Goal: Task Accomplishment & Management: Manage account settings

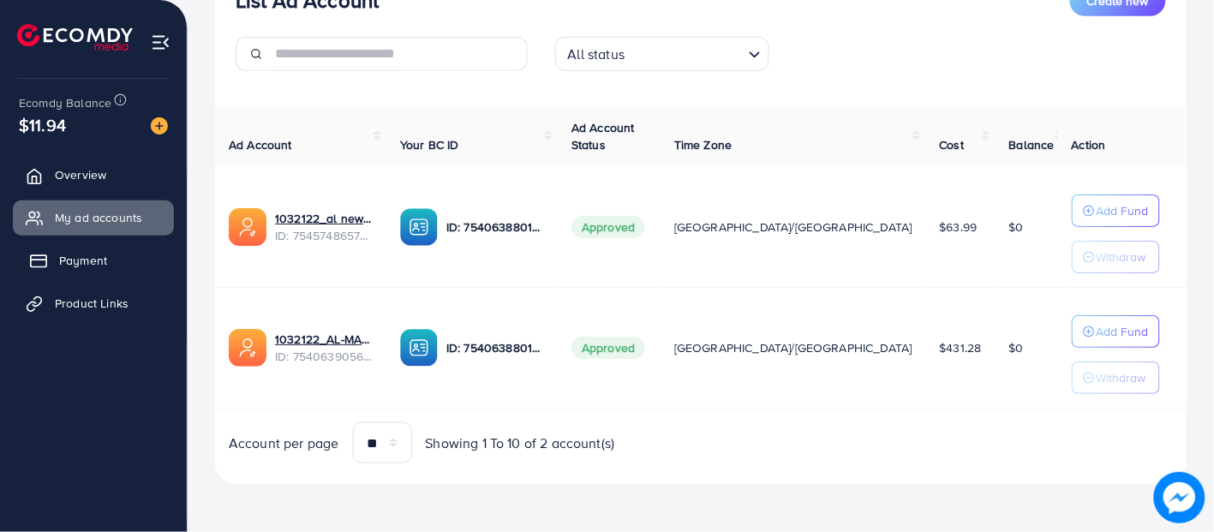
scroll to position [242, 0]
click at [91, 289] on link "Product Links" at bounding box center [93, 303] width 161 height 34
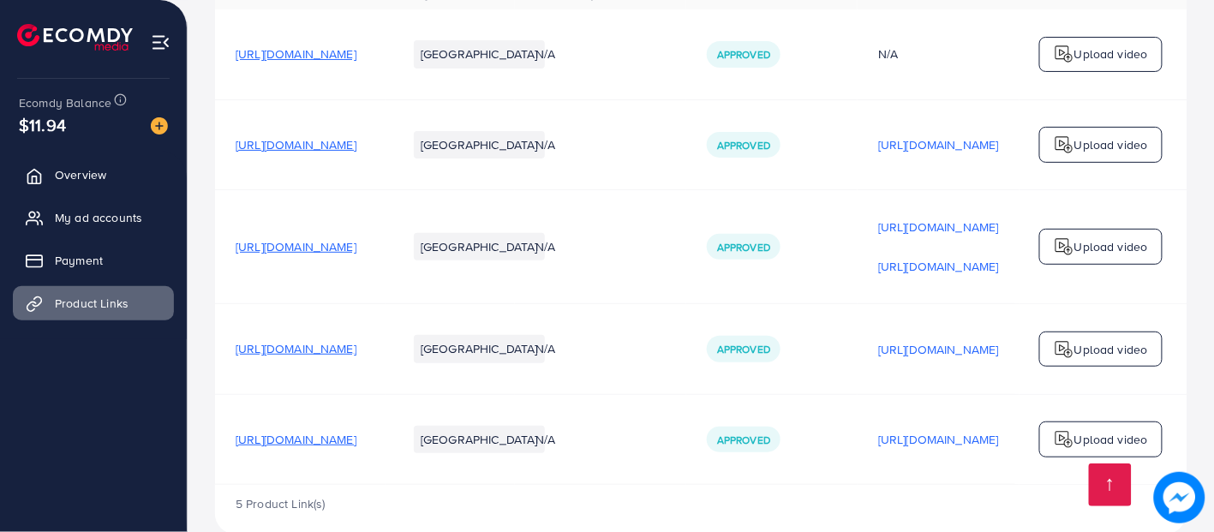
scroll to position [259, 0]
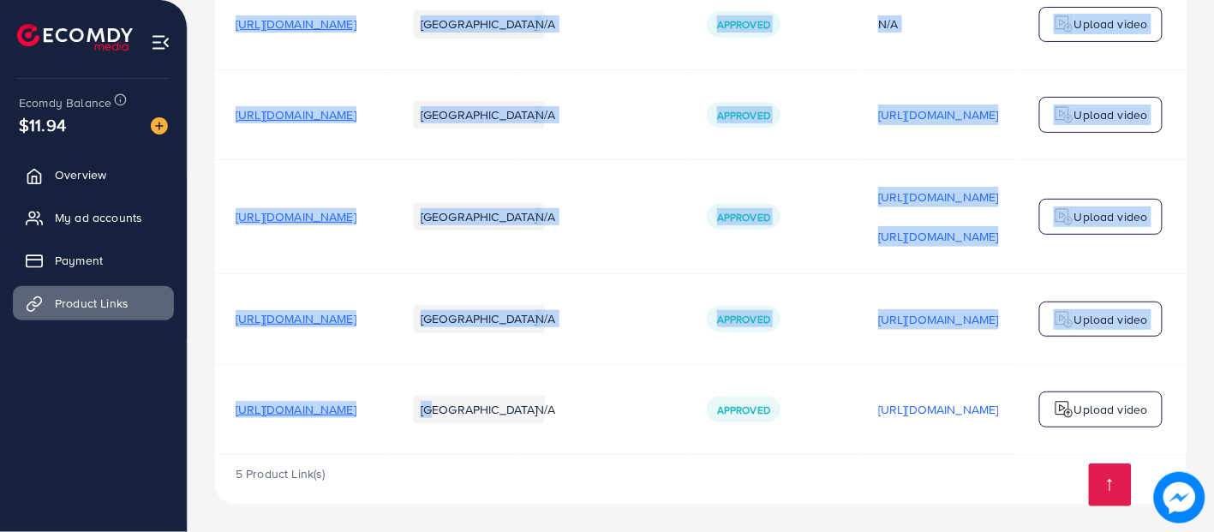
drag, startPoint x: 493, startPoint y: 455, endPoint x: 558, endPoint y: 446, distance: 65.6
click at [558, 446] on div "Product URLs Target markets Reason rejected Status Product video Status video A…" at bounding box center [700, 195] width 971 height 520
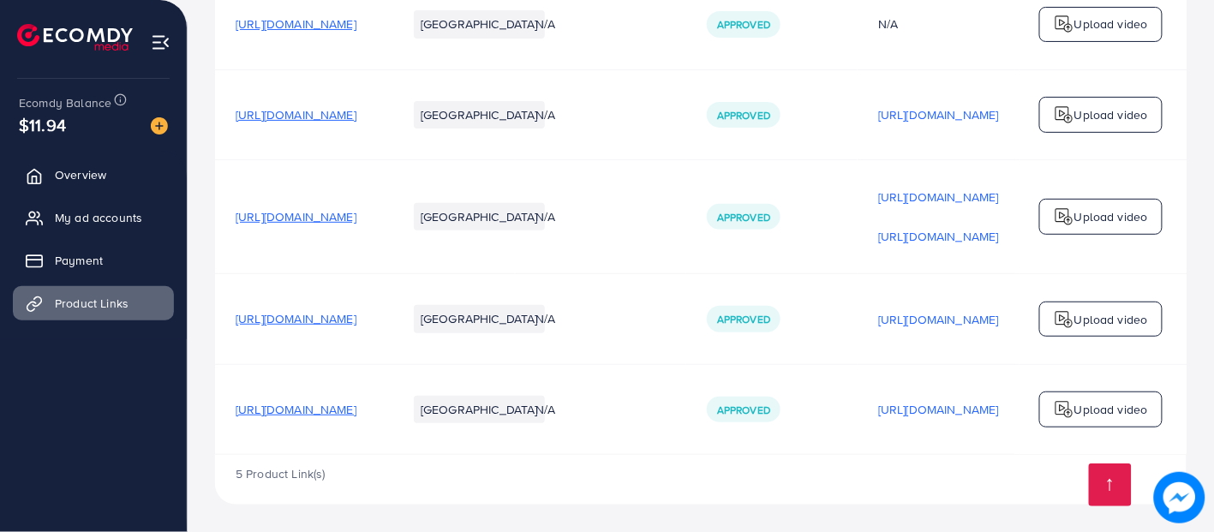
click at [564, 463] on div "5 Product Link(s)" at bounding box center [700, 480] width 971 height 50
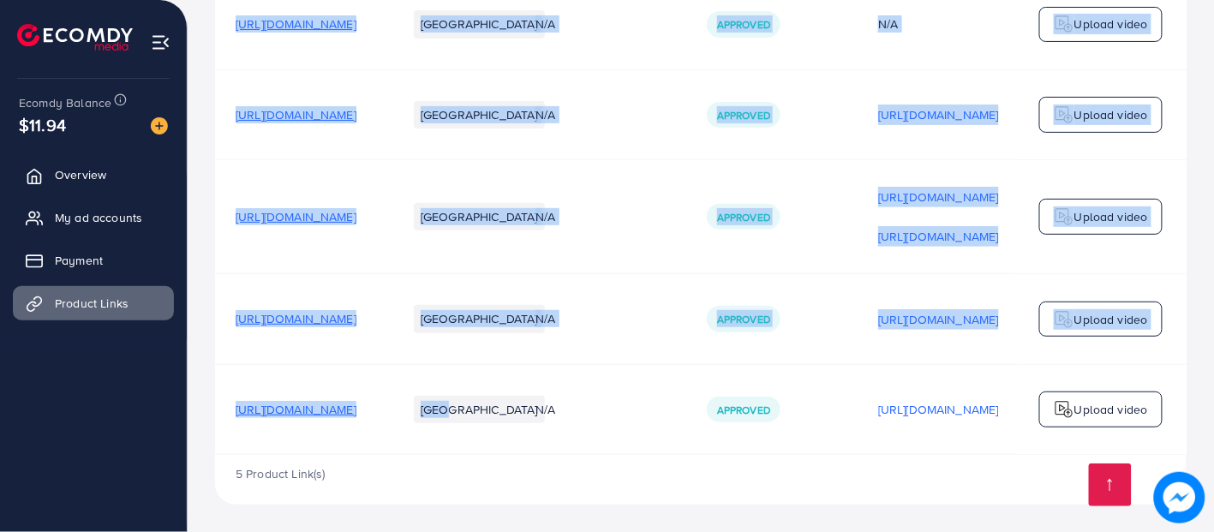
drag, startPoint x: 570, startPoint y: 450, endPoint x: 697, endPoint y: 452, distance: 126.8
click at [697, 452] on div "Product URLs Target markets Reason rejected Status Product video Status video A…" at bounding box center [700, 195] width 971 height 520
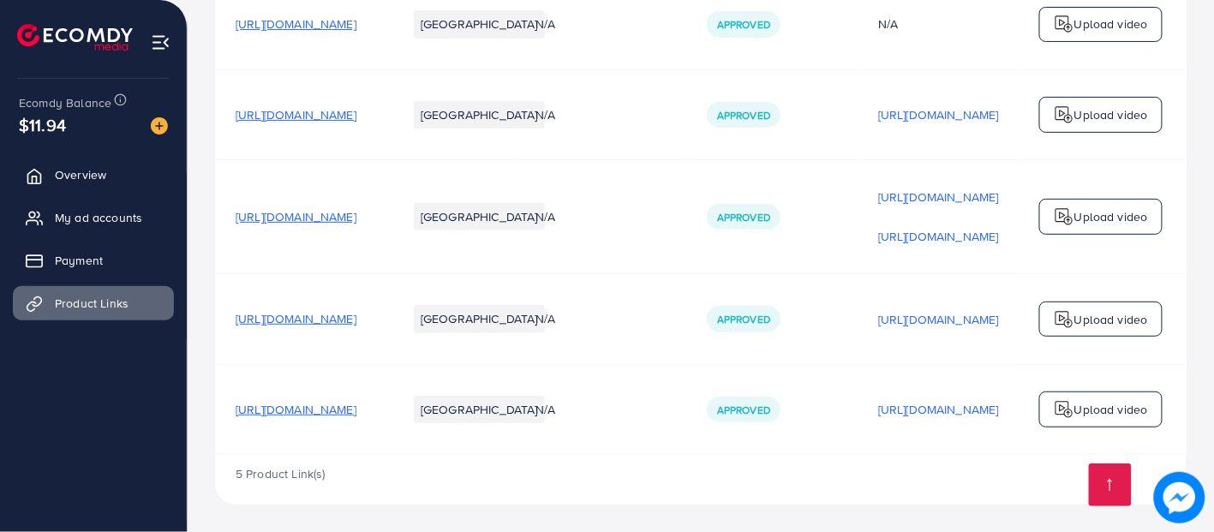
click at [671, 478] on div "5 Product Link(s)" at bounding box center [700, 480] width 971 height 50
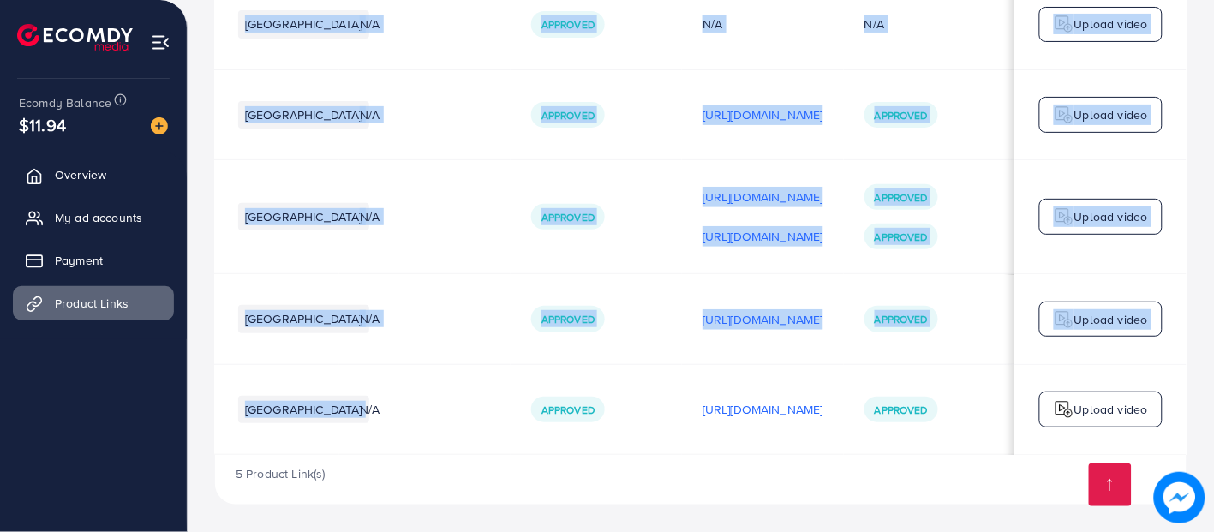
drag, startPoint x: 579, startPoint y: 455, endPoint x: 265, endPoint y: 432, distance: 314.2
click at [265, 432] on div "Product URLs Target markets Reason rejected Status Product video Status video A…" at bounding box center [700, 195] width 971 height 520
click at [391, 433] on td "N/A" at bounding box center [424, 409] width 171 height 90
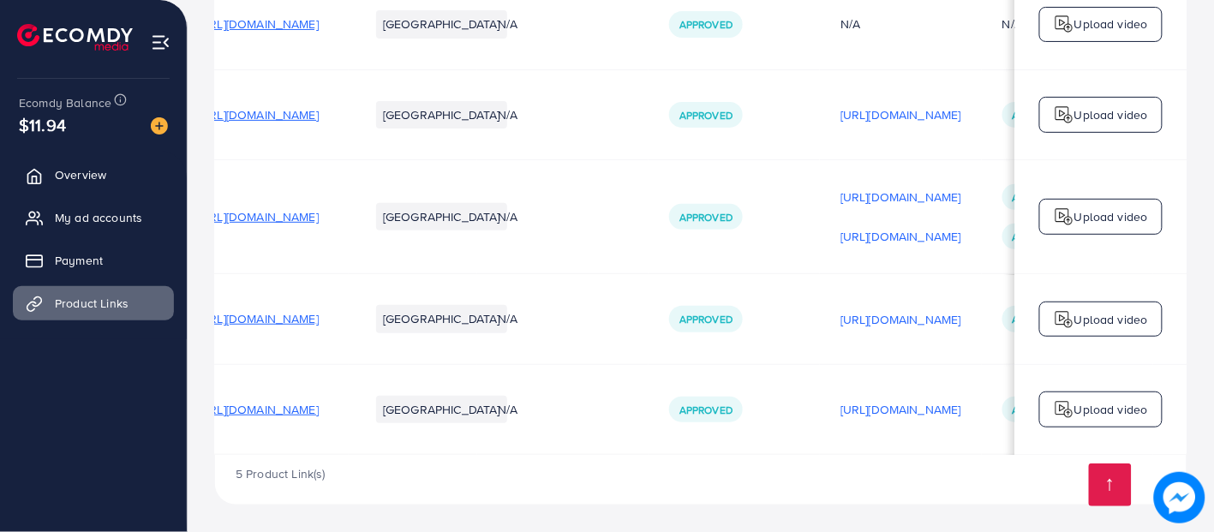
scroll to position [0, 0]
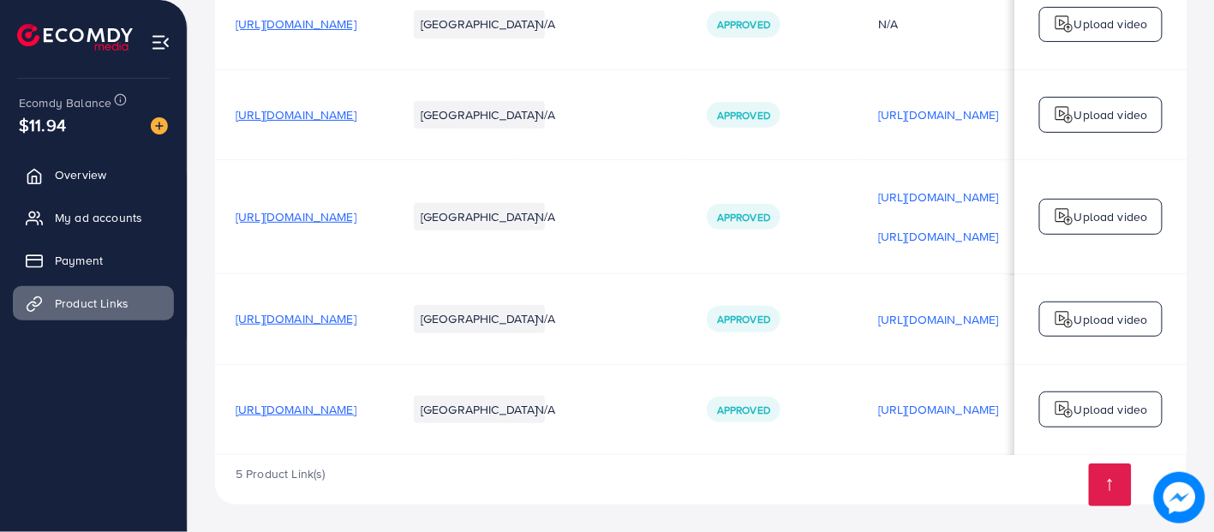
click at [345, 111] on span "[URL][DOMAIN_NAME]" at bounding box center [296, 114] width 121 height 17
click at [87, 226] on span "My ad accounts" at bounding box center [102, 217] width 87 height 17
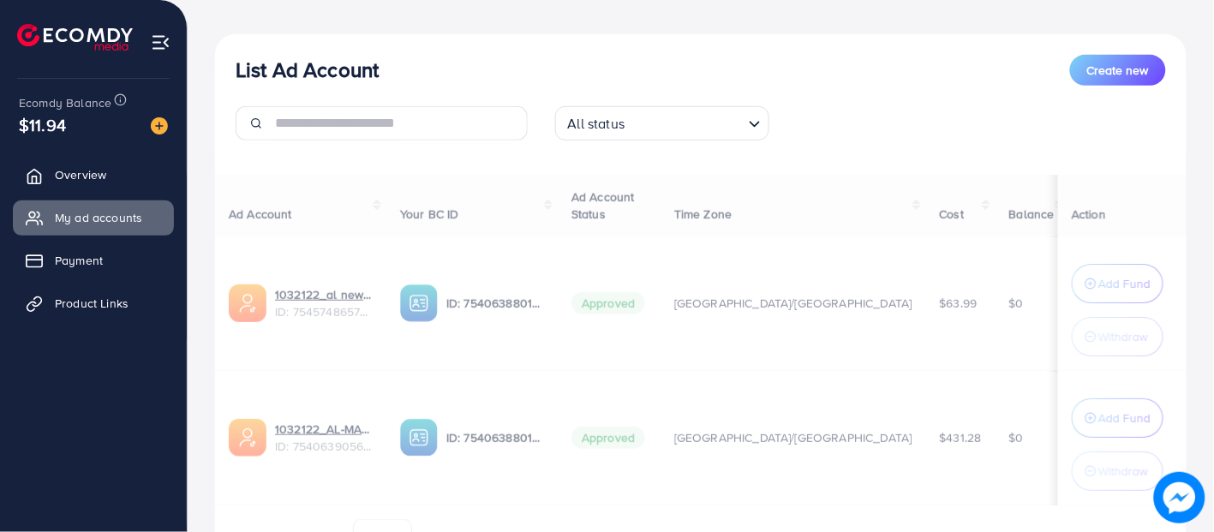
scroll to position [269, 0]
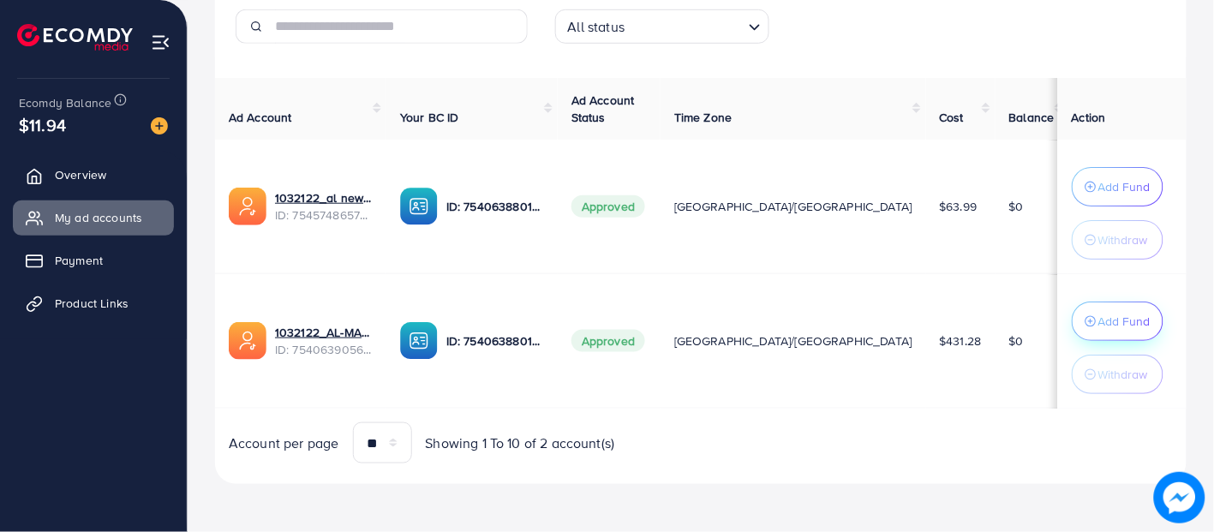
click at [1098, 320] on p "Add Fund" at bounding box center [1124, 321] width 52 height 21
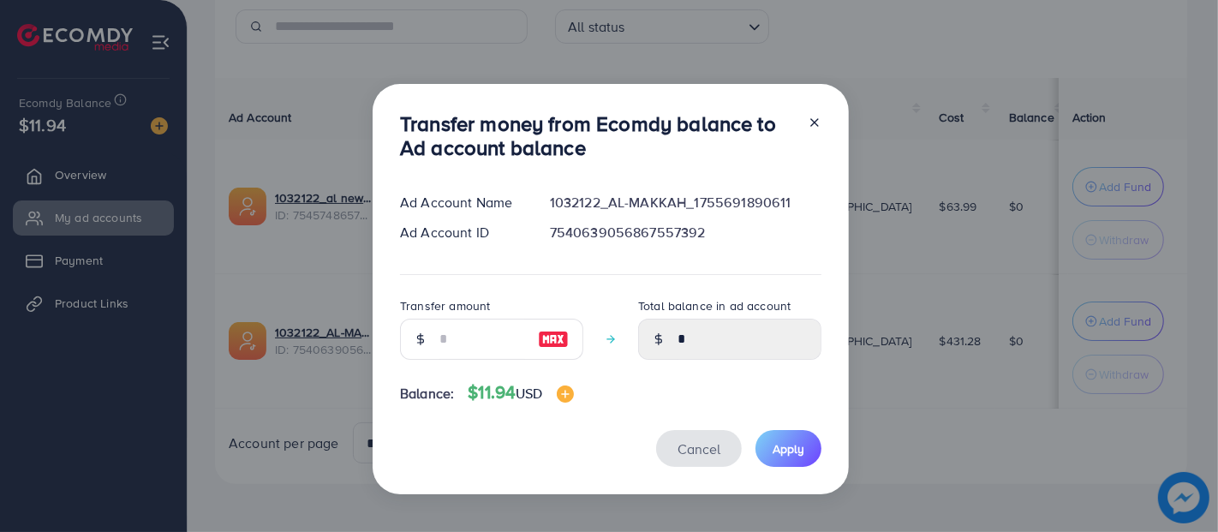
click at [713, 435] on button "Cancel" at bounding box center [699, 448] width 86 height 37
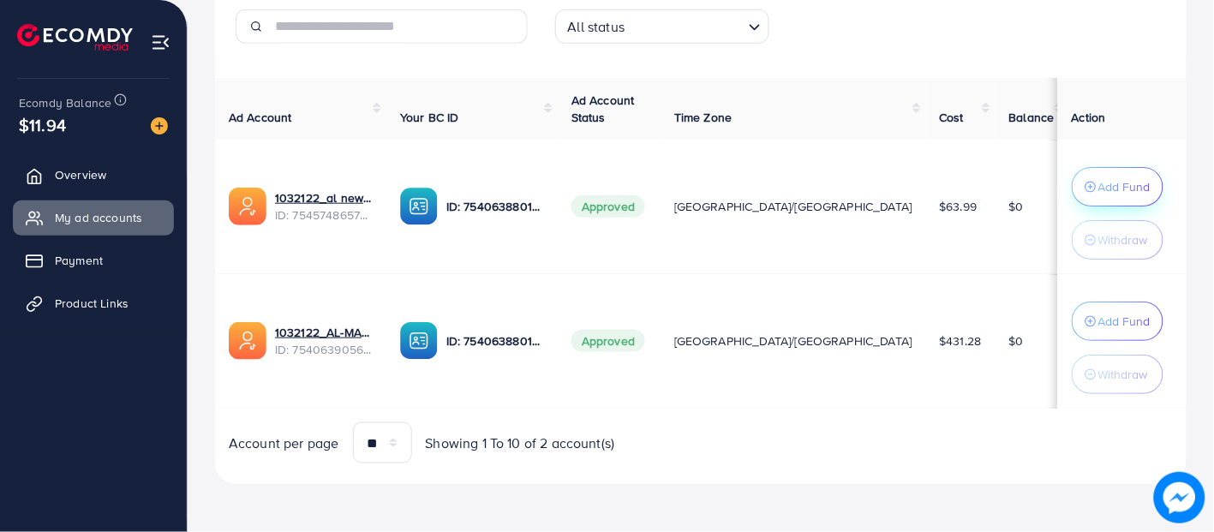
click at [1098, 183] on p "Add Fund" at bounding box center [1124, 186] width 52 height 21
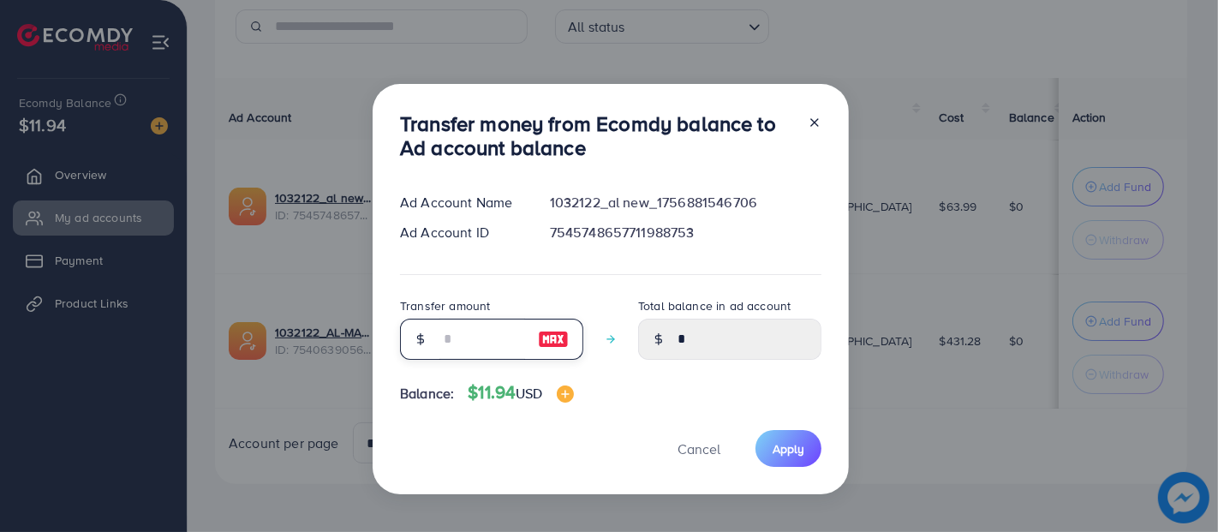
click at [455, 343] on input "number" at bounding box center [482, 339] width 86 height 41
click at [552, 341] on div at bounding box center [553, 339] width 59 height 41
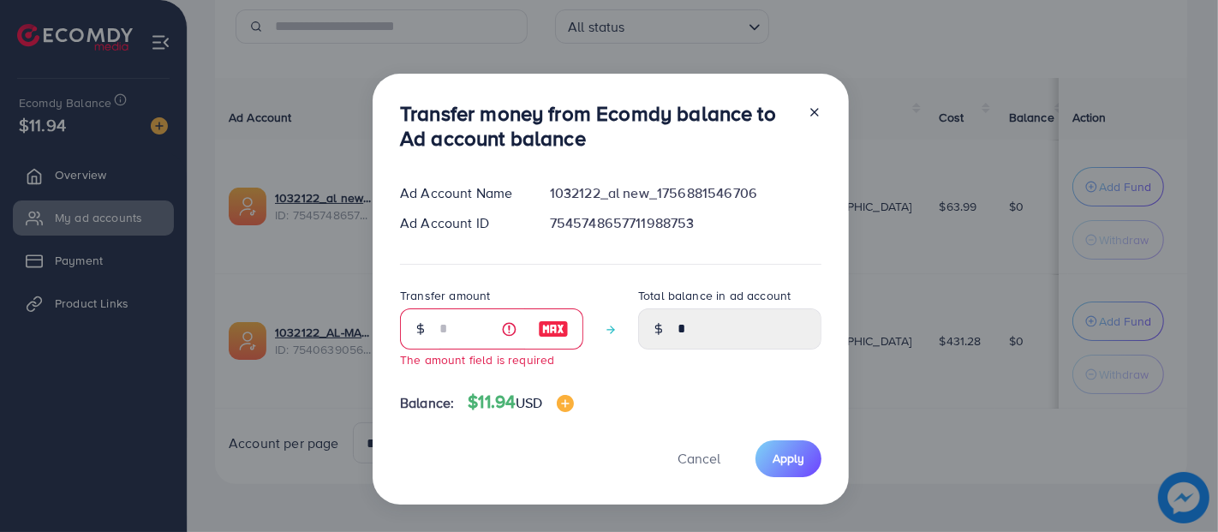
click at [554, 325] on img at bounding box center [553, 329] width 31 height 21
type input "**"
type input "*****"
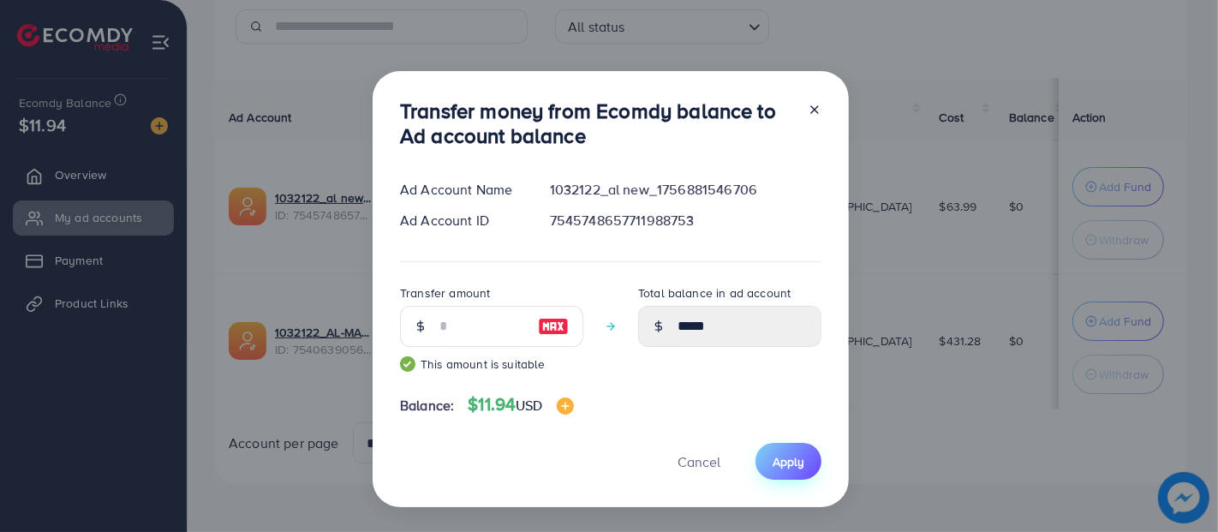
click at [757, 454] on button "Apply" at bounding box center [788, 461] width 66 height 37
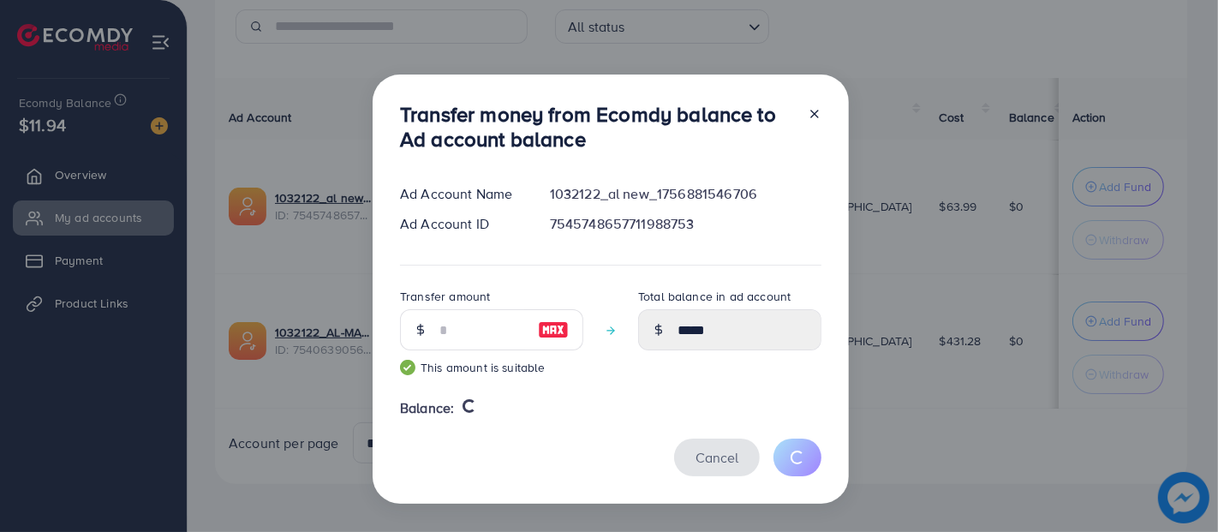
type input "*"
